Goal: Navigation & Orientation: Find specific page/section

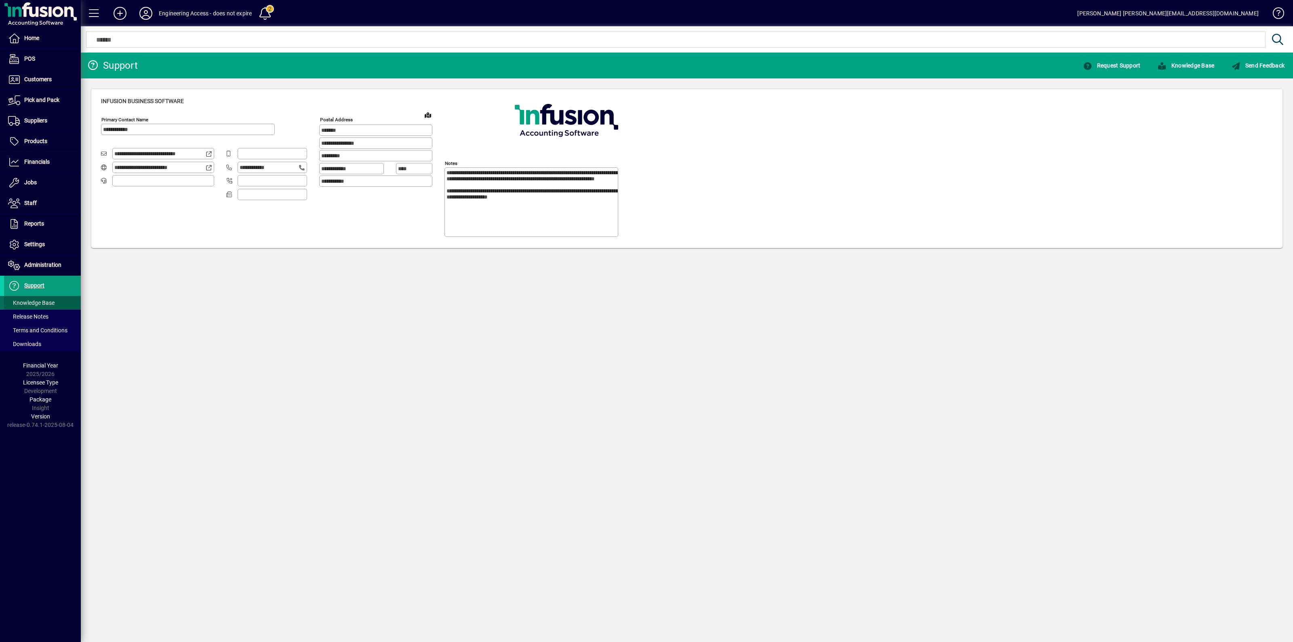
click at [45, 302] on span "Knowledge Base" at bounding box center [31, 302] width 46 height 6
